Goal: Transaction & Acquisition: Subscribe to service/newsletter

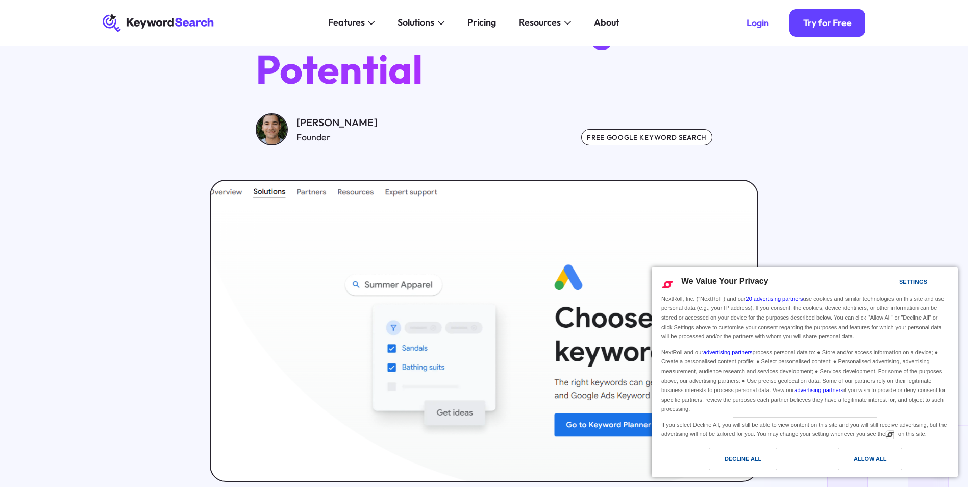
drag, startPoint x: 867, startPoint y: 459, endPoint x: 812, endPoint y: 438, distance: 58.3
click at [867, 457] on div "Allow All" at bounding box center [869, 458] width 33 height 11
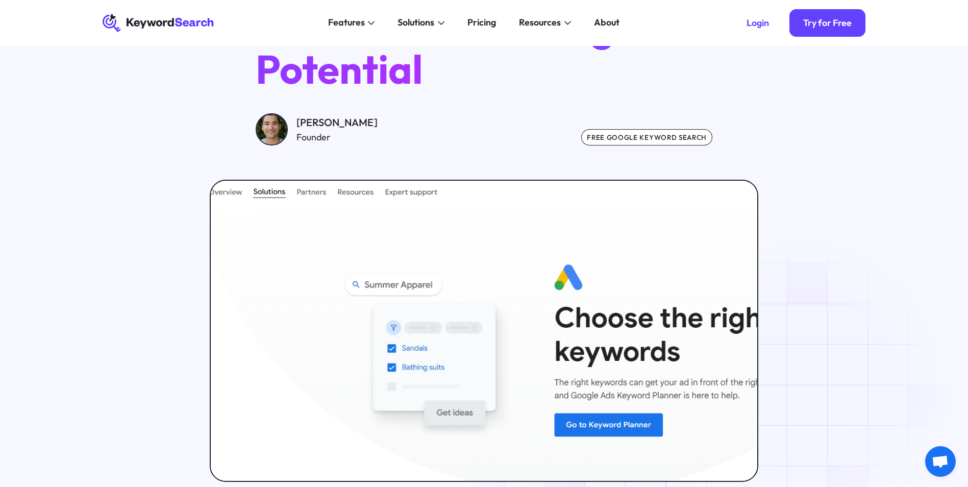
click at [614, 429] on img at bounding box center [483, 330] width 551 height 303
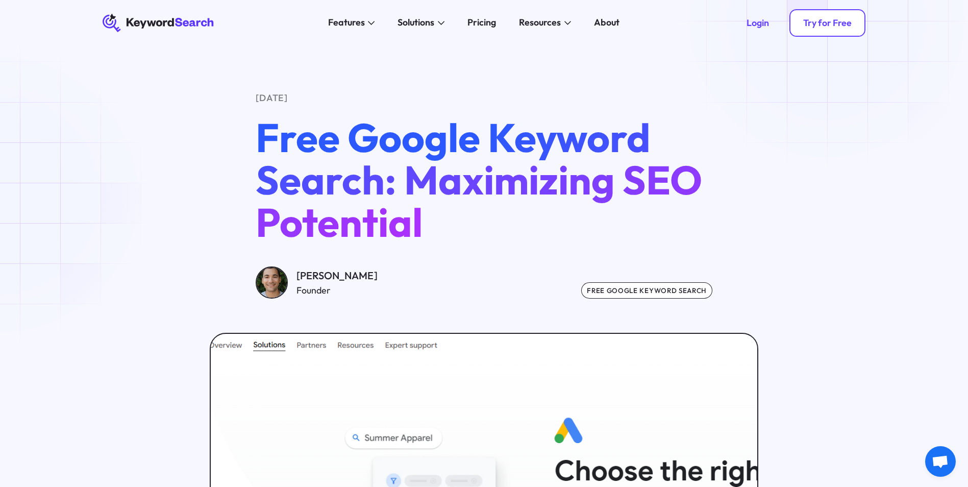
click at [832, 20] on div "Try for Free" at bounding box center [827, 22] width 48 height 11
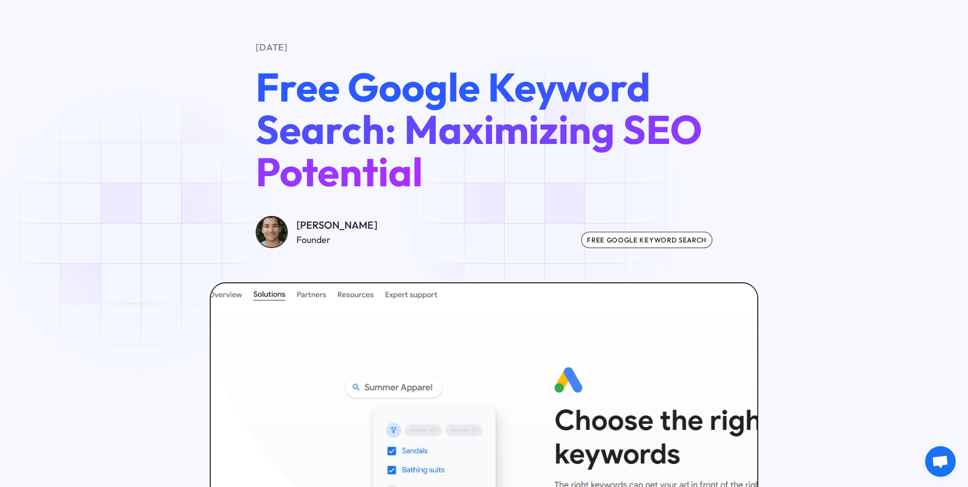
scroll to position [204, 0]
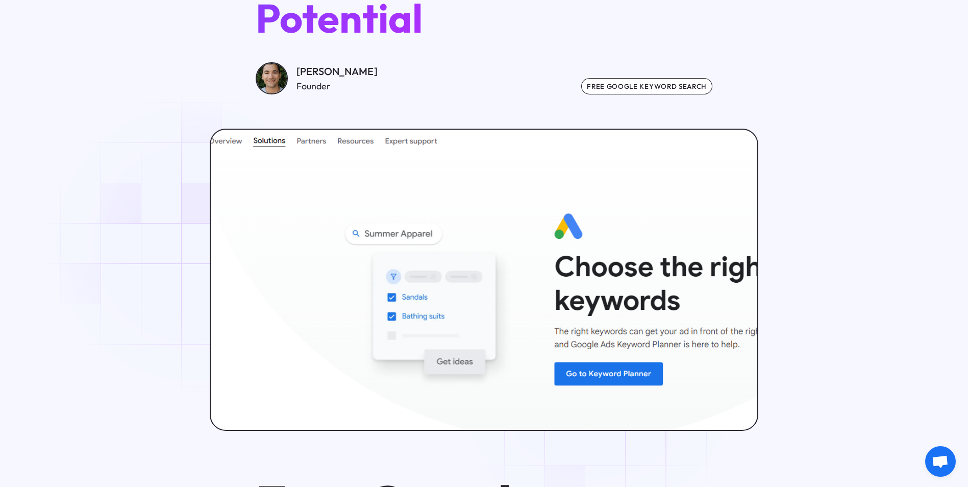
click at [603, 377] on img at bounding box center [483, 279] width 551 height 303
click at [837, 255] on div at bounding box center [483, 280] width 799 height 302
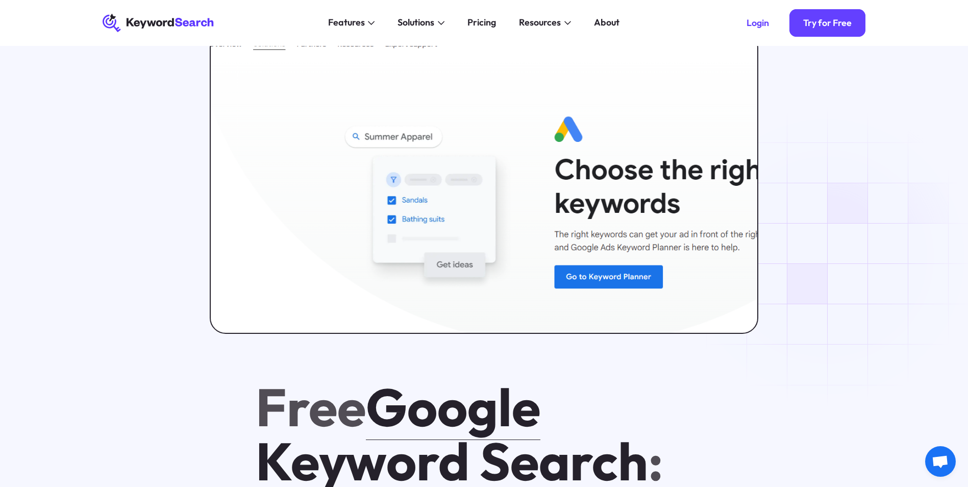
scroll to position [0, 0]
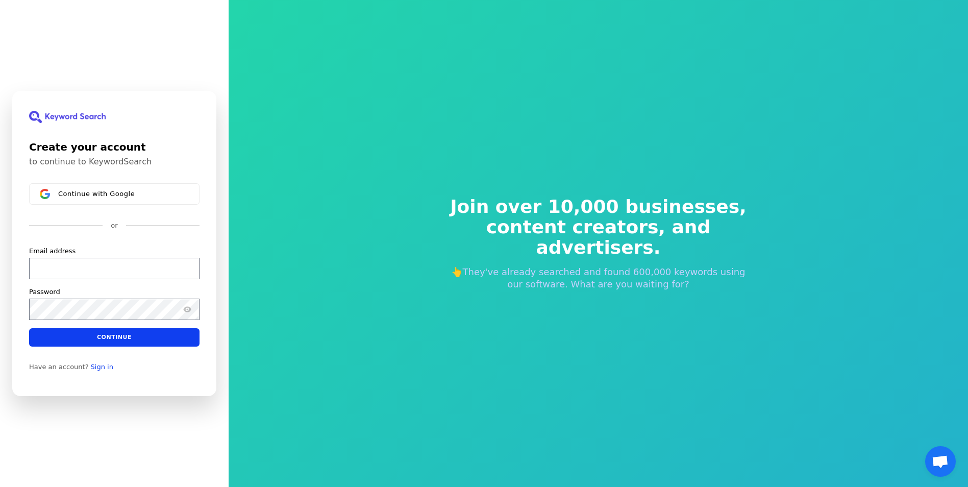
click at [336, 290] on div "Join over 10,000 businesses, content creators, and advertisers. 👆They've alread…" at bounding box center [597, 243] width 739 height 487
click at [315, 119] on div "Join over 10,000 businesses, content creators, and advertisers. 👆They've alread…" at bounding box center [597, 243] width 739 height 487
